Goal: Find specific page/section: Find specific page/section

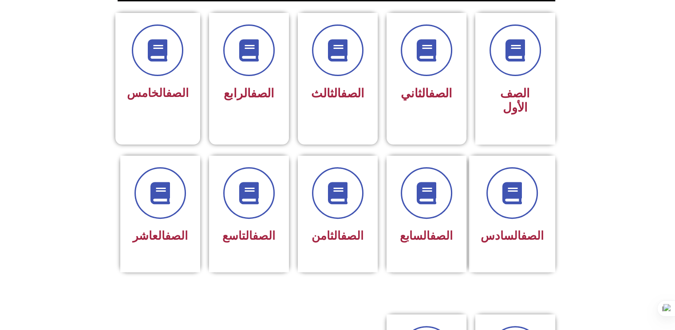
scroll to position [264, 0]
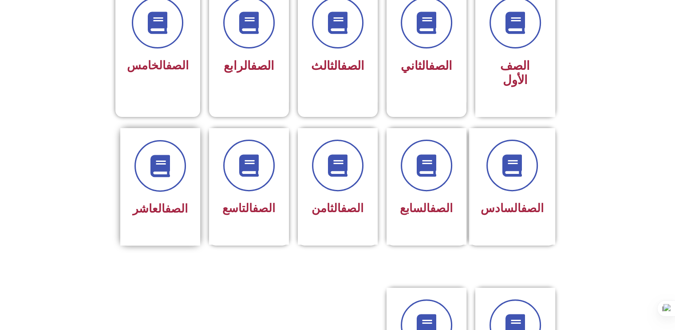
click at [162, 198] on div "الصف العاشر" at bounding box center [160, 209] width 56 height 22
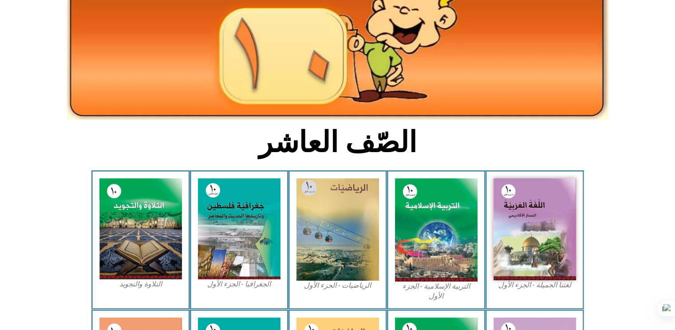
scroll to position [124, 0]
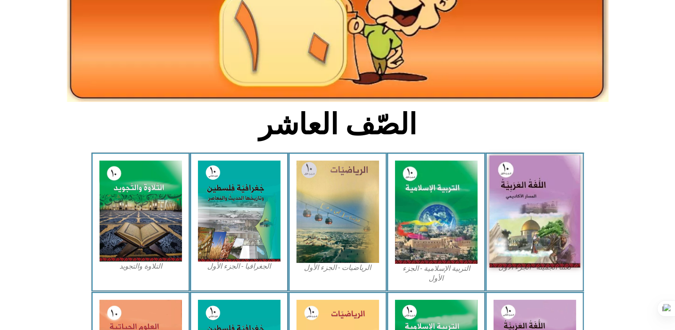
click at [552, 188] on img at bounding box center [534, 211] width 91 height 112
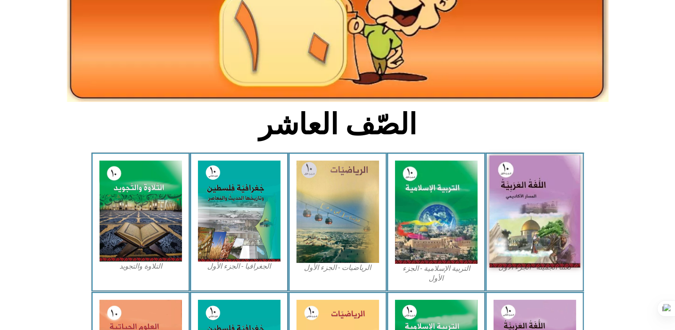
click at [530, 217] on img at bounding box center [534, 211] width 91 height 112
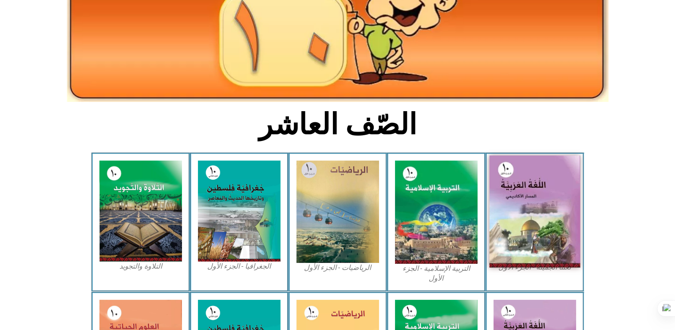
click at [530, 217] on img at bounding box center [534, 211] width 91 height 112
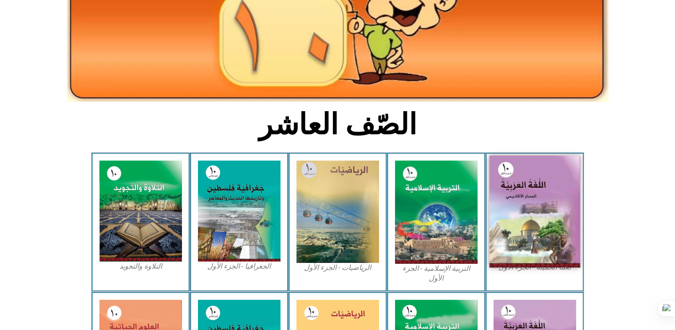
click at [530, 217] on img at bounding box center [534, 211] width 91 height 112
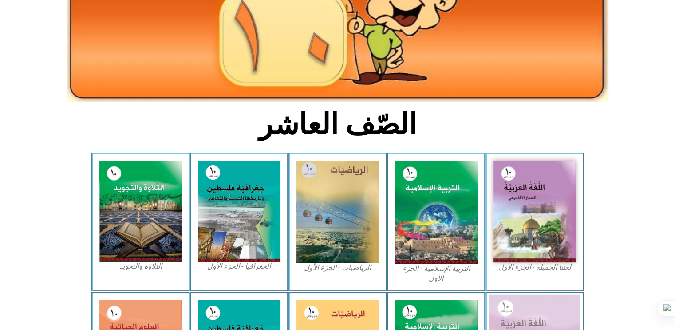
drag, startPoint x: 530, startPoint y: 217, endPoint x: 520, endPoint y: 297, distance: 80.1
click at [520, 297] on div "الصّف العاشر لغتنا الجميلة - الجزء الأول​ التربية [DEMOGRAPHIC_DATA] - الجزء ال…" at bounding box center [337, 256] width 675 height 601
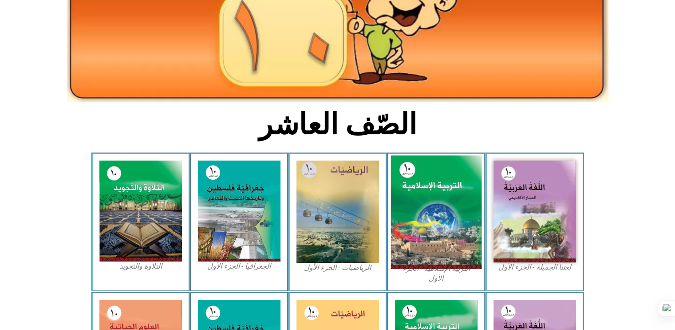
click at [401, 222] on img at bounding box center [436, 211] width 91 height 113
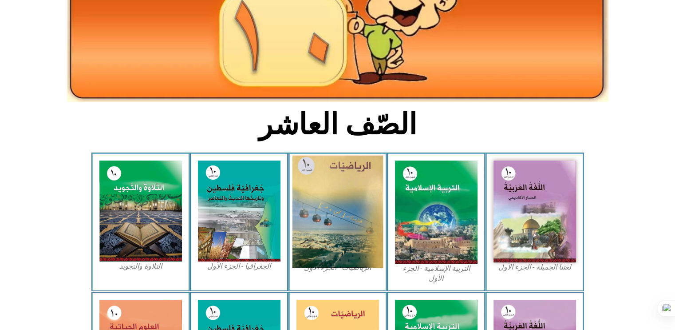
click at [298, 218] on img at bounding box center [337, 211] width 91 height 112
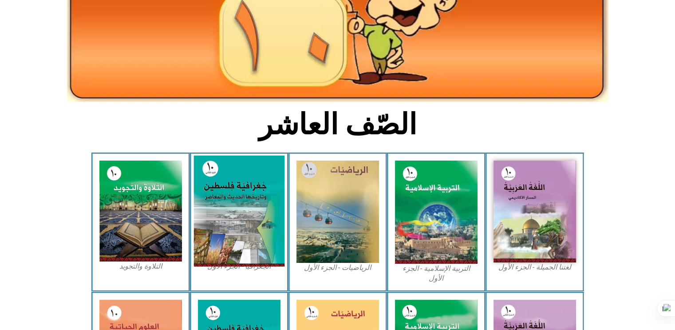
click at [254, 204] on img at bounding box center [239, 210] width 91 height 111
click at [253, 202] on img at bounding box center [239, 210] width 91 height 111
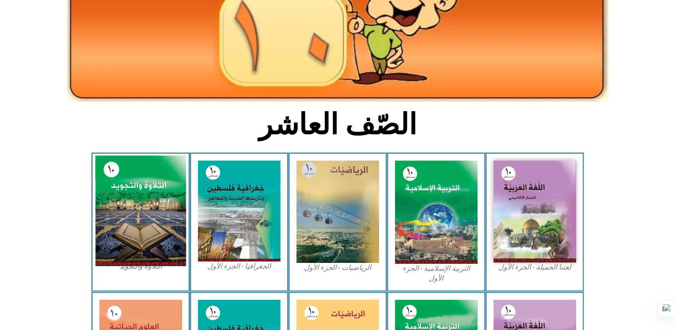
click at [167, 201] on img at bounding box center [140, 210] width 91 height 111
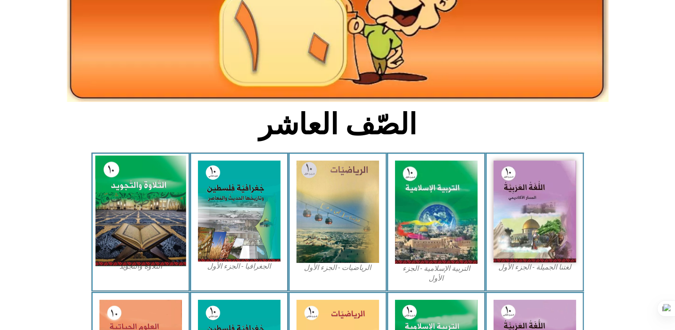
click at [167, 201] on img at bounding box center [140, 210] width 91 height 111
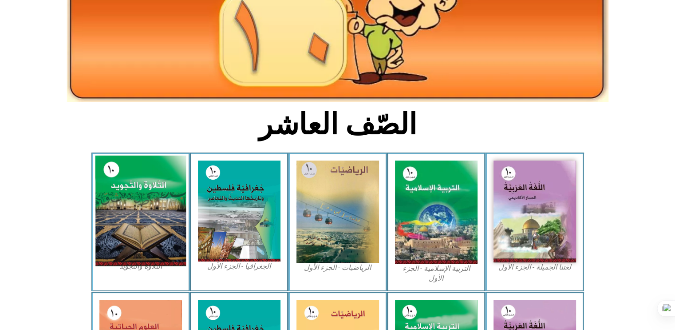
click at [167, 201] on img at bounding box center [140, 210] width 91 height 111
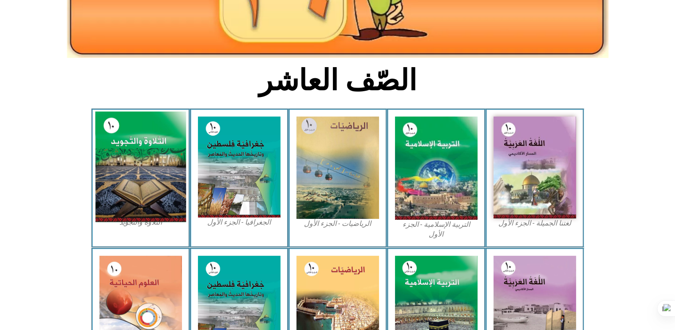
scroll to position [284, 0]
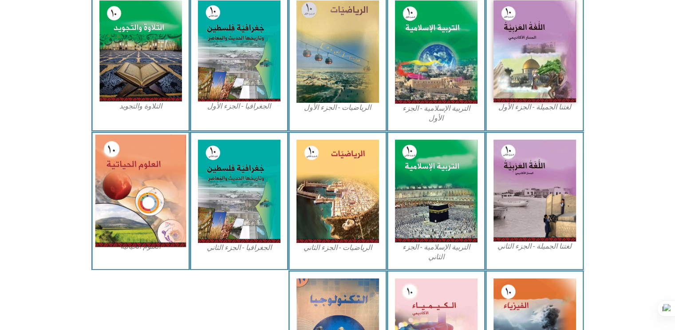
click at [146, 178] on img at bounding box center [140, 190] width 91 height 112
click at [146, 177] on img at bounding box center [140, 190] width 91 height 112
click at [143, 225] on img at bounding box center [140, 190] width 91 height 112
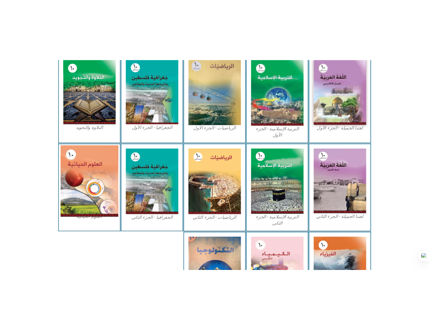
scroll to position [311, 0]
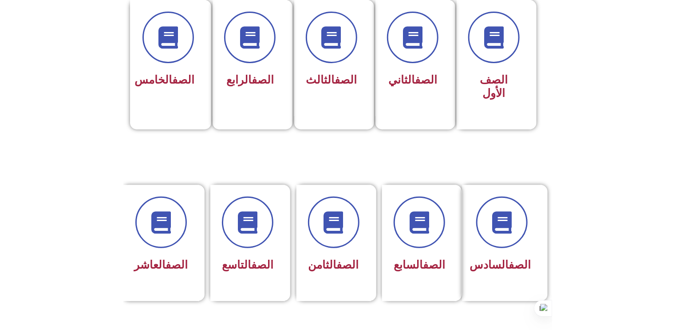
scroll to position [264, 0]
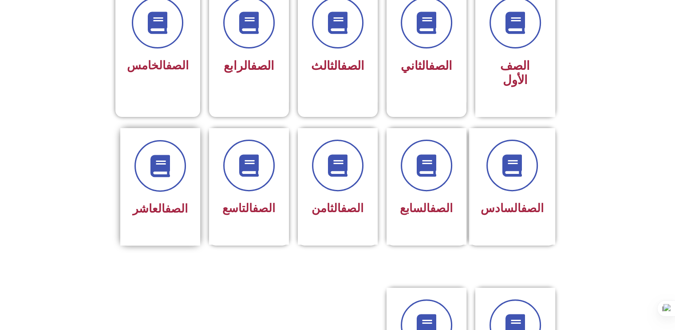
click at [185, 171] on div at bounding box center [160, 166] width 56 height 52
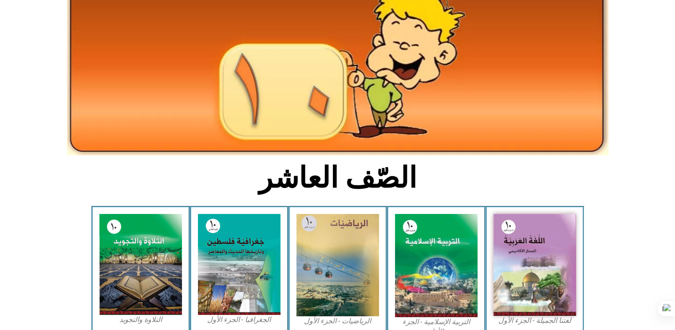
scroll to position [142, 0]
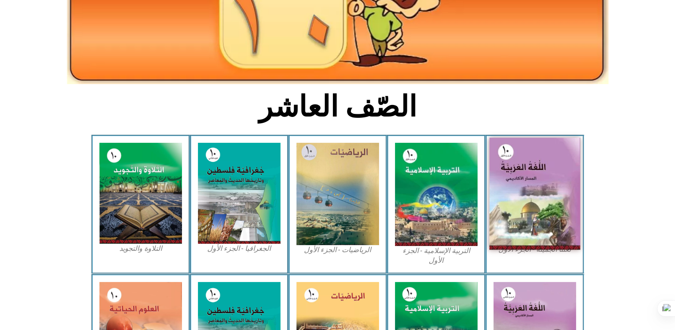
click at [524, 178] on img at bounding box center [534, 194] width 91 height 112
click at [536, 178] on img at bounding box center [534, 194] width 91 height 112
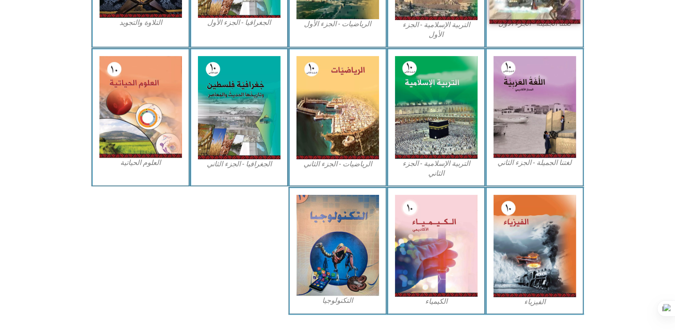
scroll to position [380, 0]
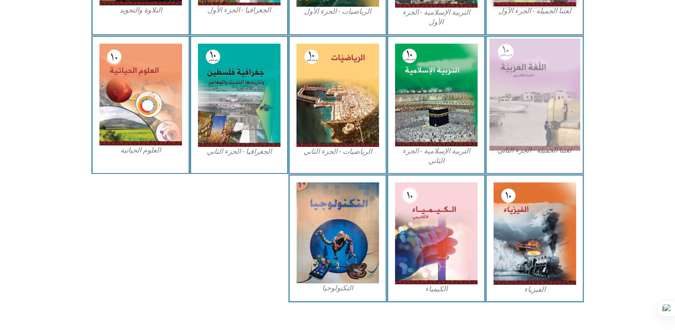
click at [555, 90] on img at bounding box center [534, 94] width 91 height 112
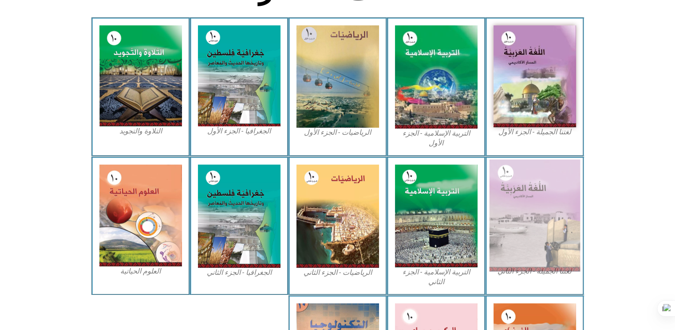
scroll to position [220, 0]
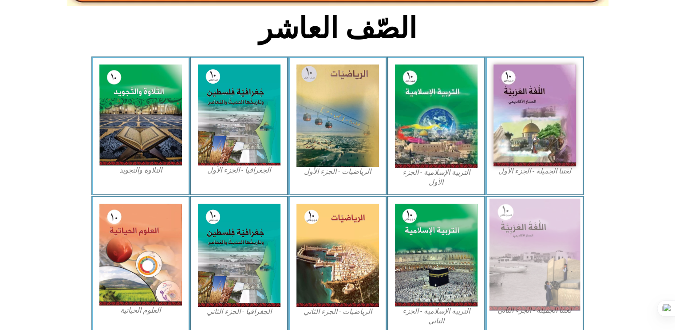
click at [555, 90] on img at bounding box center [535, 115] width 83 height 102
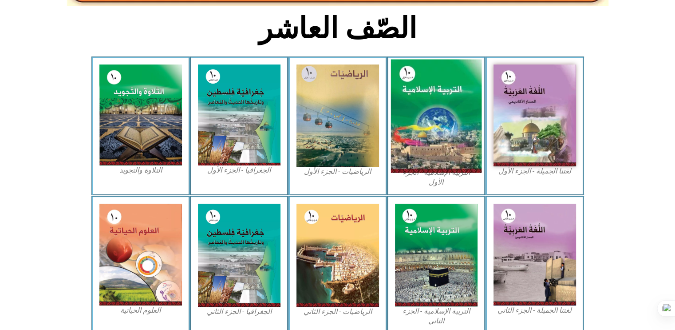
click at [431, 140] on img at bounding box center [436, 116] width 91 height 113
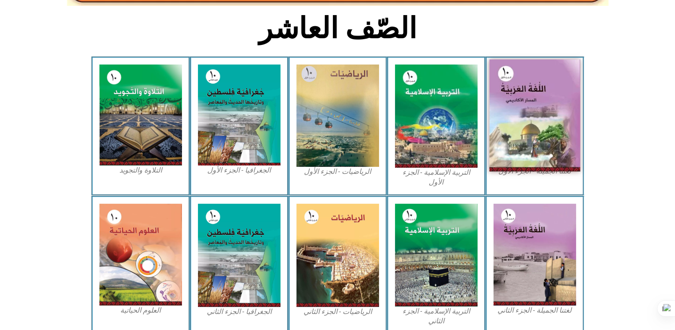
click at [537, 106] on img at bounding box center [534, 116] width 91 height 112
